Goal: Find specific page/section: Find specific page/section

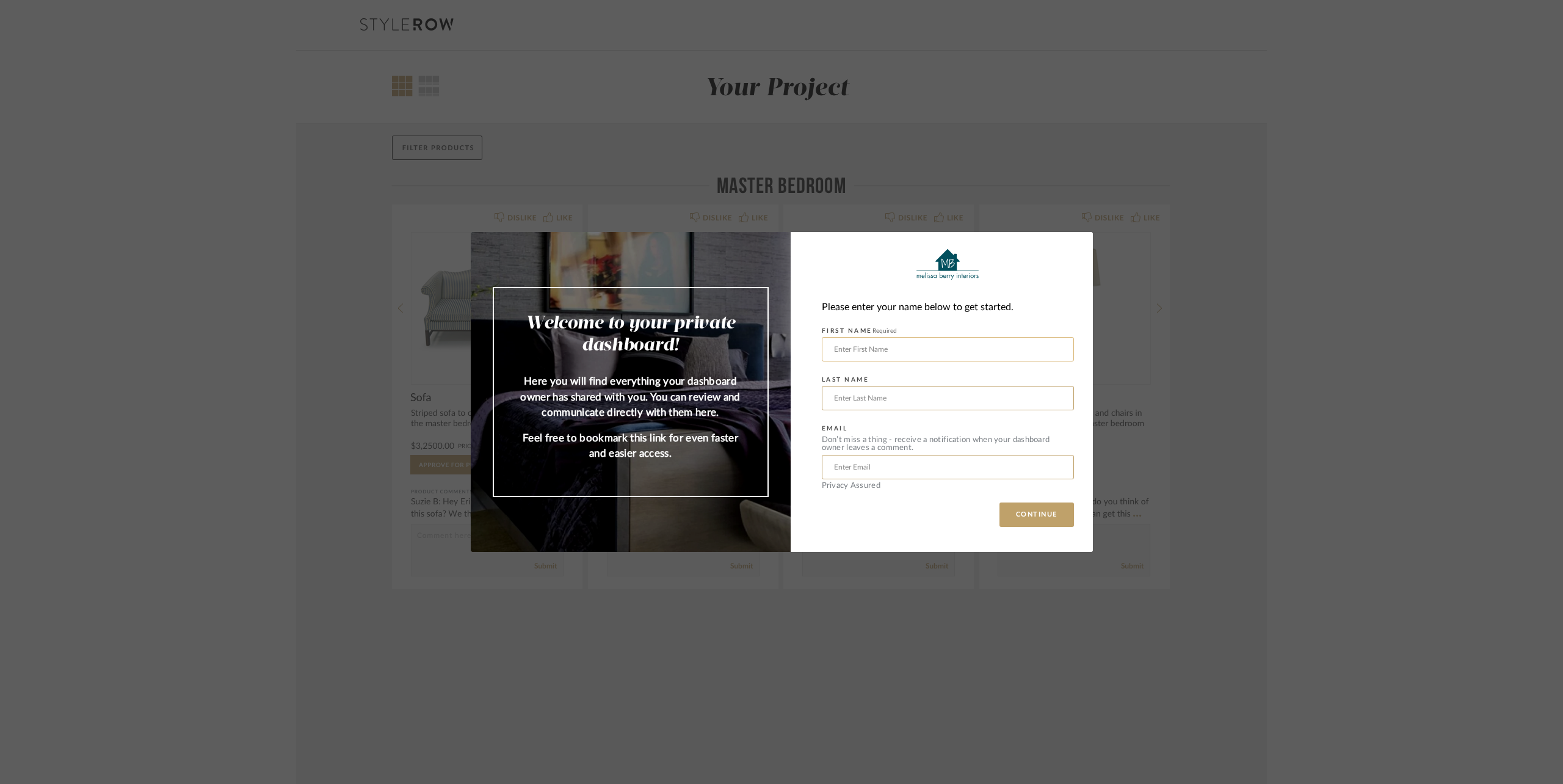
click at [908, 355] on input "text" at bounding box center [948, 349] width 252 height 25
type input "[PERSON_NAME]"
click at [958, 463] on input "[EMAIL_ADDRESS][DOMAIN_NAME]" at bounding box center [948, 467] width 252 height 25
drag, startPoint x: 958, startPoint y: 463, endPoint x: 771, endPoint y: 464, distance: 187.0
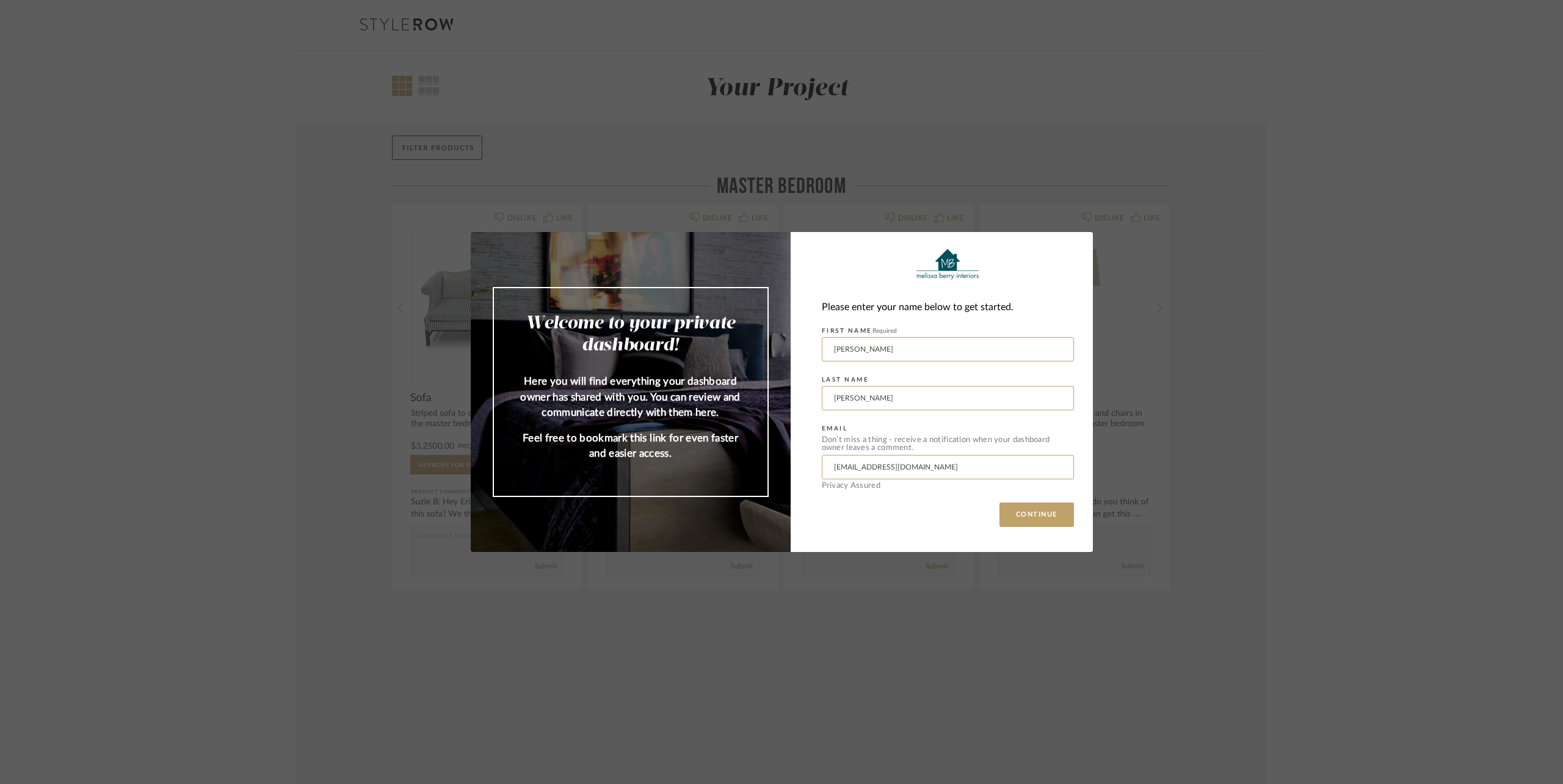
click at [771, 464] on mat-dialog-content "Welcome to your private dashboard! Here you will find everything your dashboard…" at bounding box center [782, 392] width 622 height 320
click at [881, 469] on input "[EMAIL_ADDRESS][DOMAIN_NAME]" at bounding box center [948, 467] width 252 height 25
type input "[EMAIL_ADDRESS][DOMAIN_NAME]"
click at [957, 529] on div "Please enter your name below to get started. FIRST NAME Required [PERSON_NAME] …" at bounding box center [941, 392] width 302 height 320
click at [1027, 516] on button "CONTINUE" at bounding box center [1037, 514] width 75 height 25
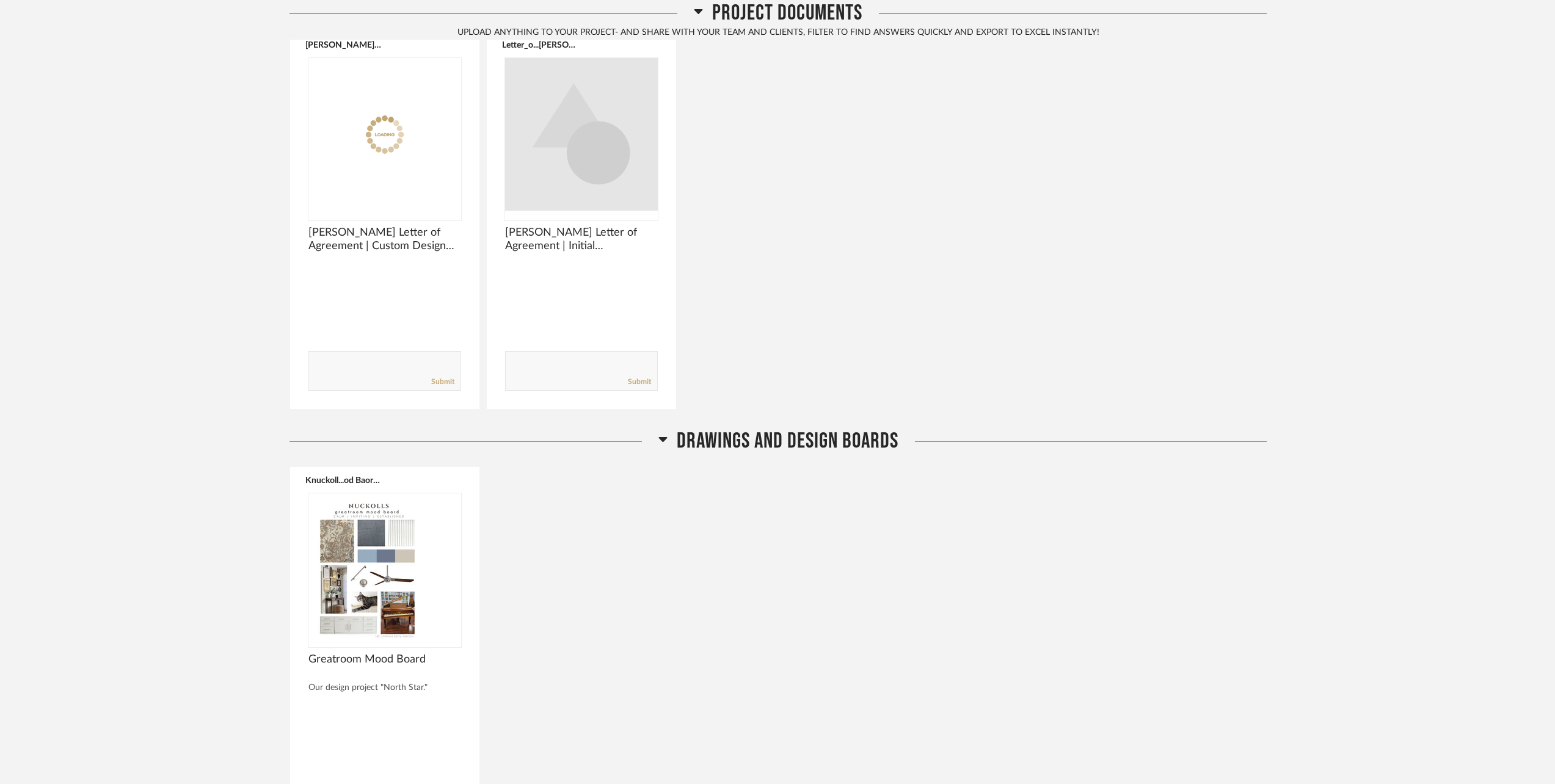
scroll to position [220, 0]
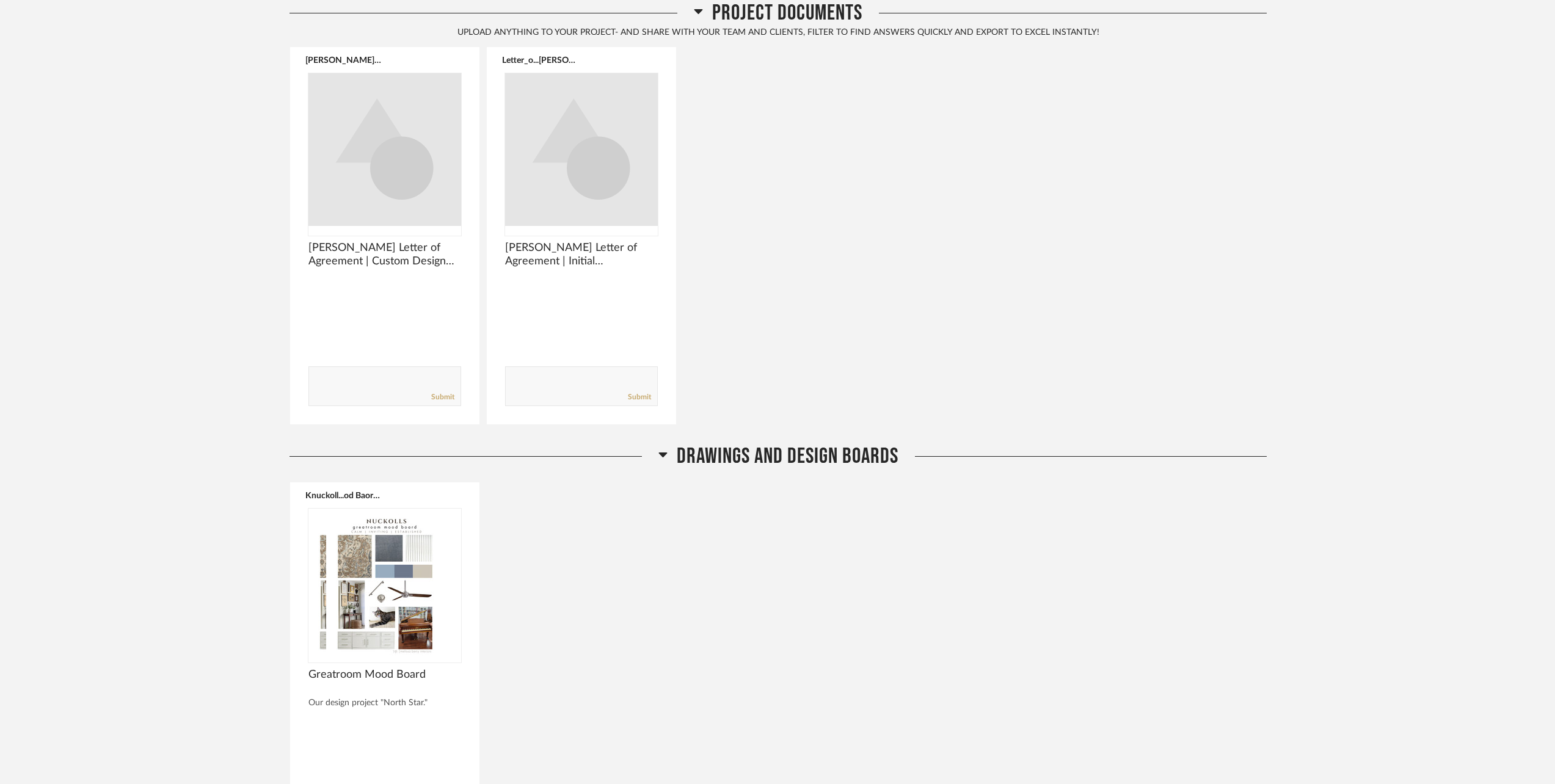
click at [394, 466] on div "Drawings and Design Boards" at bounding box center [778, 457] width 977 height 27
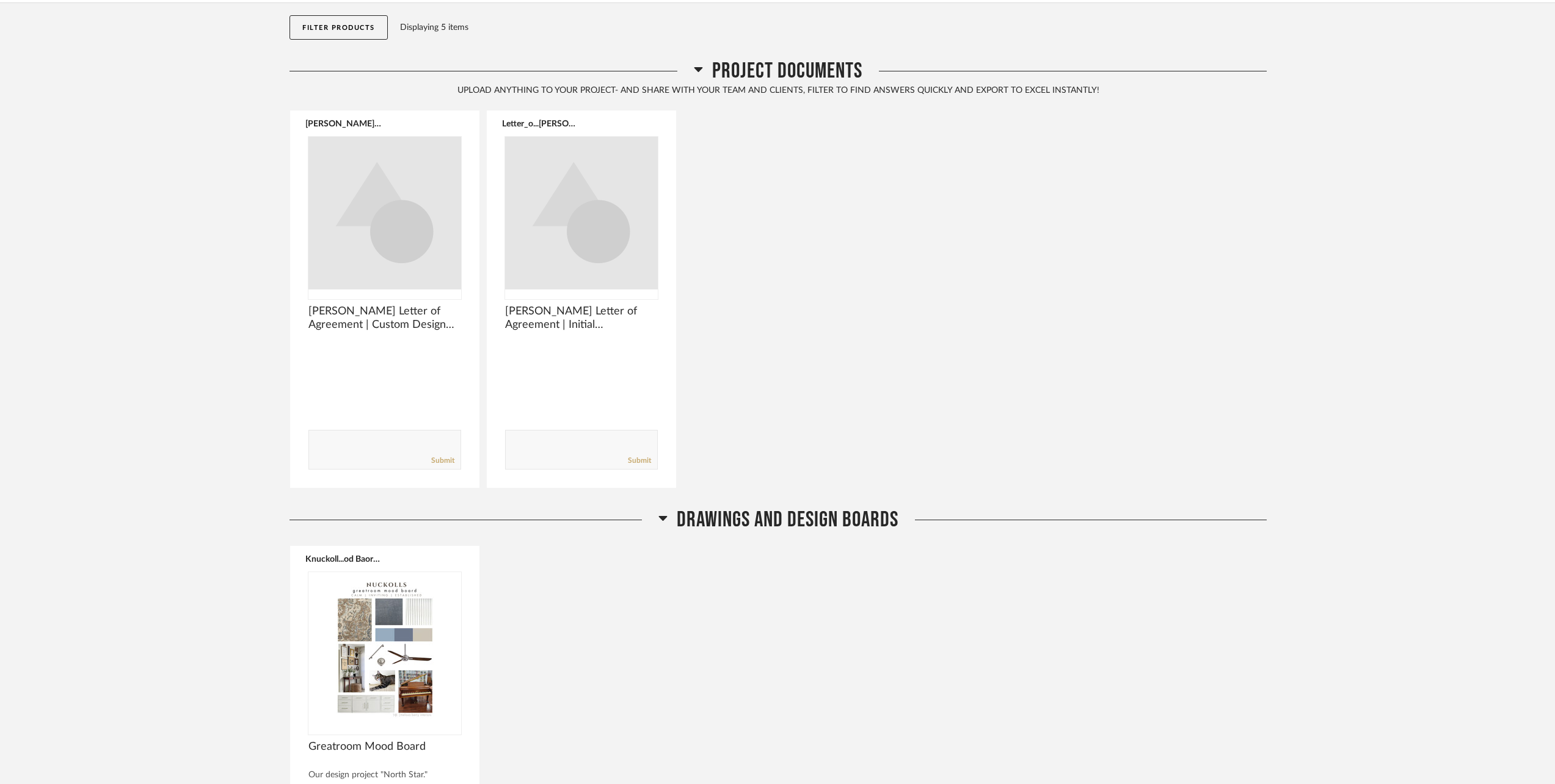
scroll to position [0, 0]
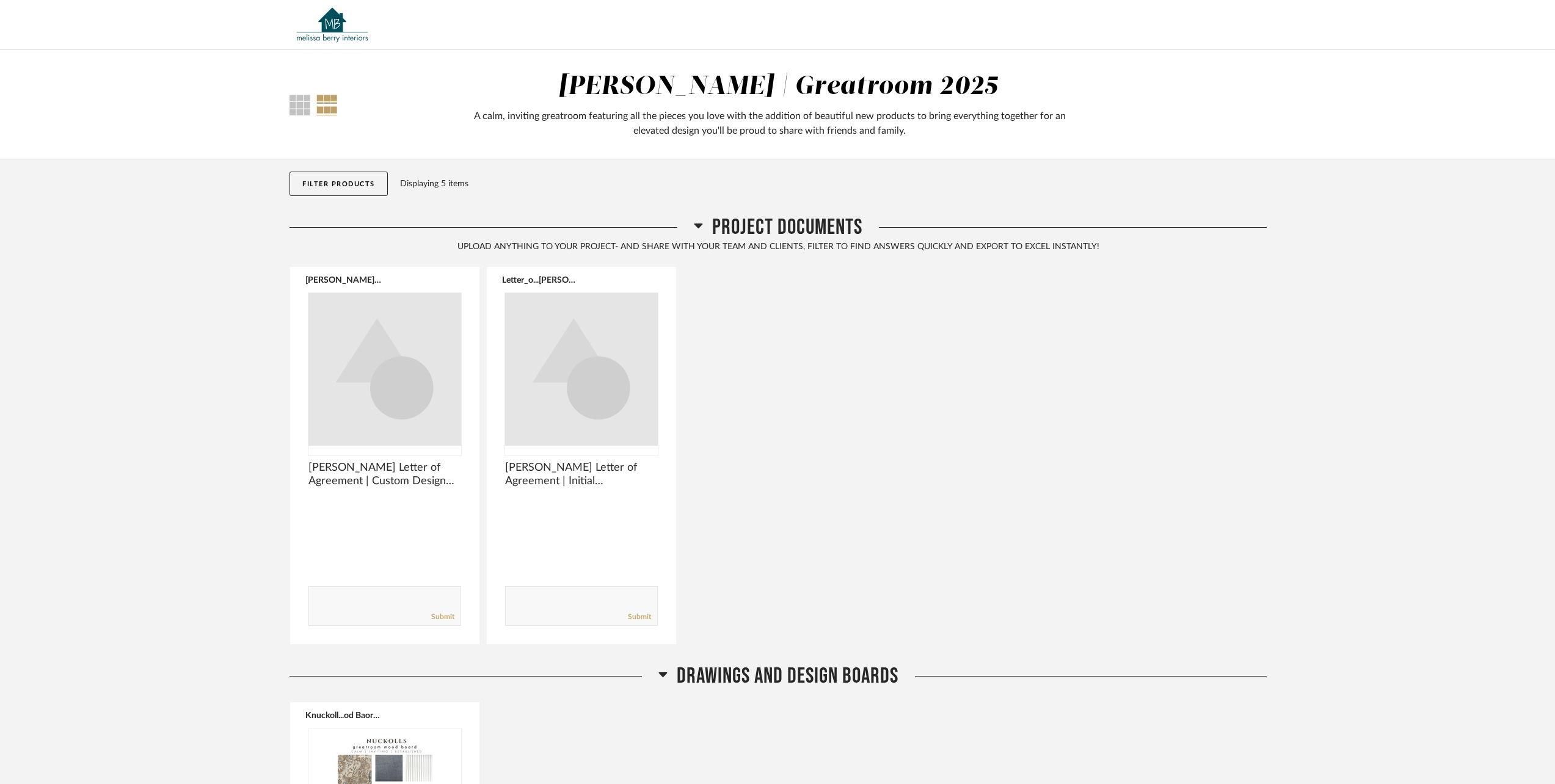
click at [321, 104] on div at bounding box center [327, 105] width 21 height 21
click at [305, 111] on div at bounding box center [300, 105] width 21 height 21
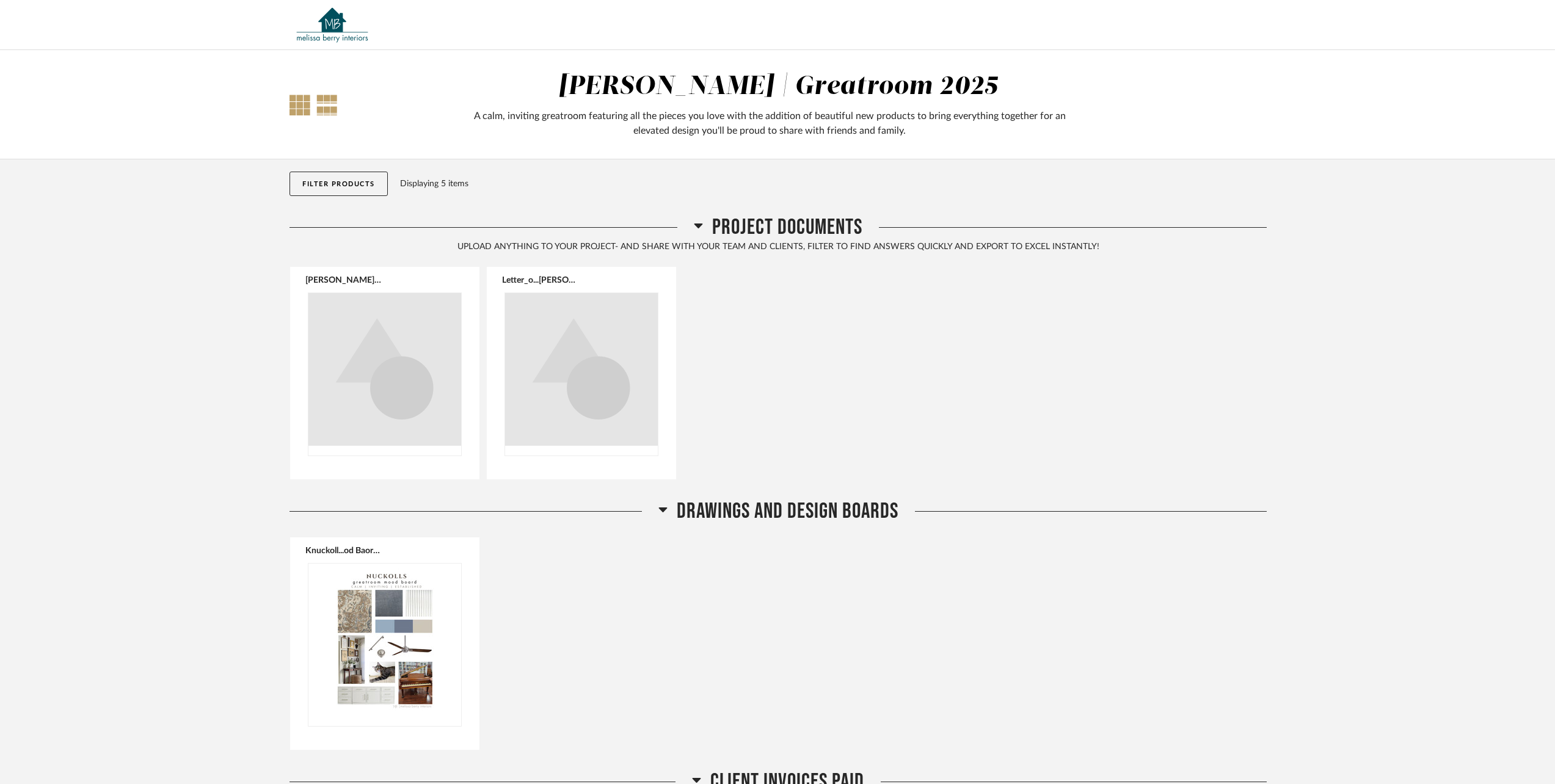
click at [334, 102] on div at bounding box center [327, 105] width 21 height 21
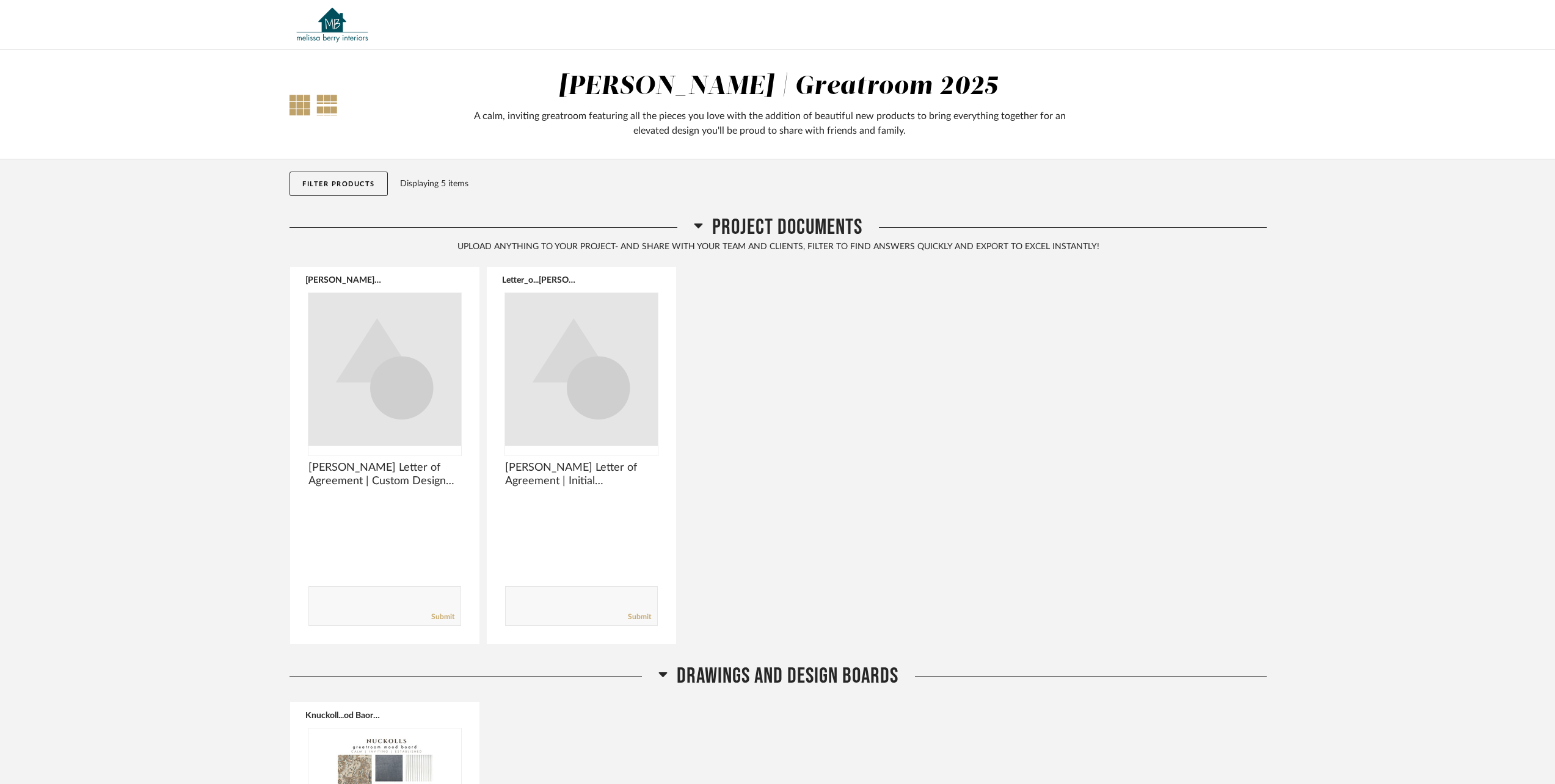
click at [310, 104] on div at bounding box center [300, 105] width 21 height 21
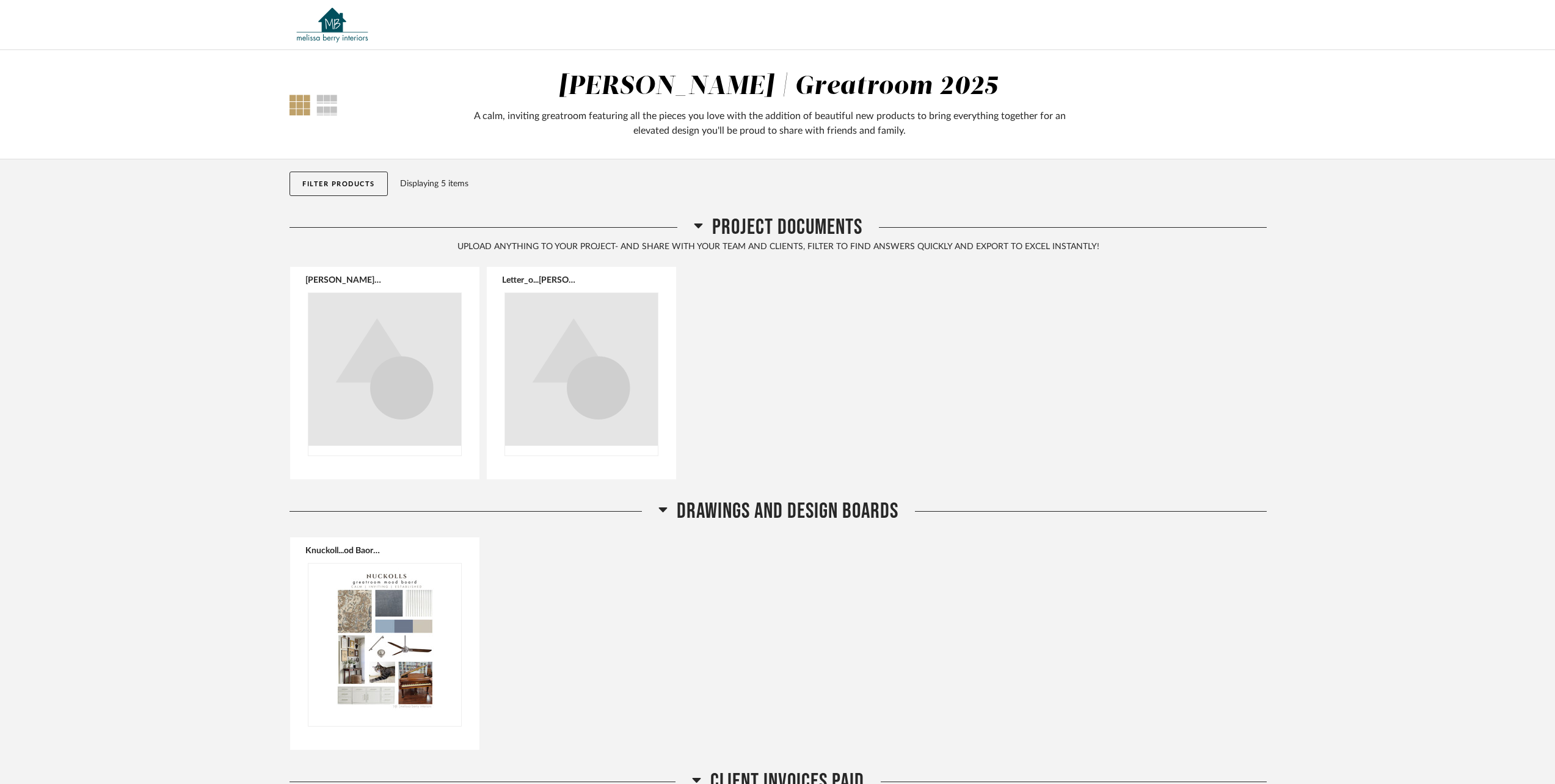
click at [310, 104] on div at bounding box center [300, 105] width 21 height 21
click at [340, 105] on div "Thumbnail View Full View" at bounding box center [363, 105] width 166 height 21
click at [315, 109] on div "Thumbnail View Full View" at bounding box center [363, 105] width 166 height 21
click at [320, 99] on div at bounding box center [327, 105] width 21 height 21
